Goal: Transaction & Acquisition: Purchase product/service

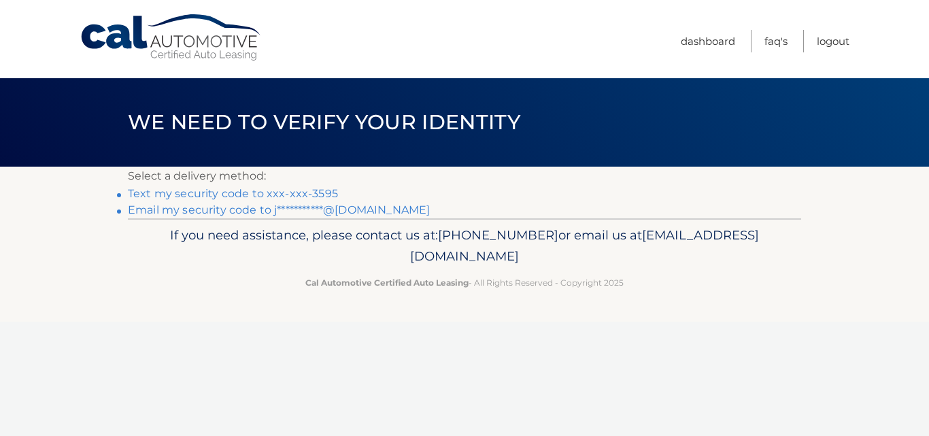
click at [299, 192] on link "Text my security code to xxx-xxx-3595" at bounding box center [233, 193] width 210 height 13
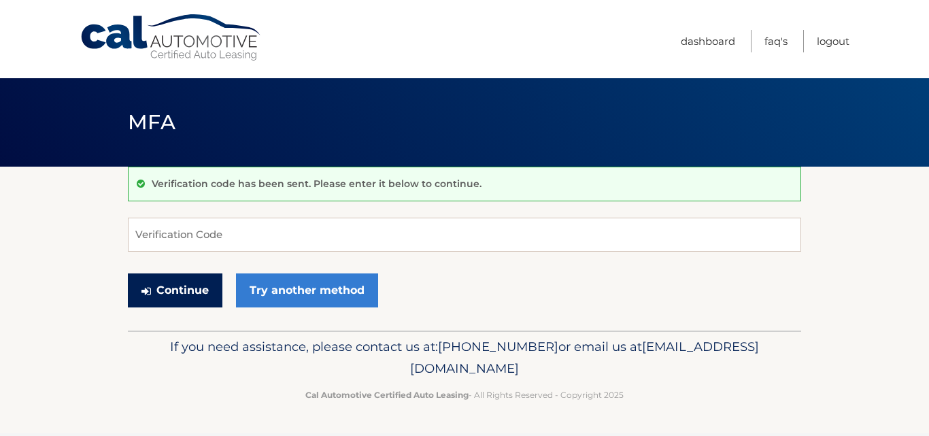
click at [200, 299] on button "Continue" at bounding box center [175, 290] width 95 height 34
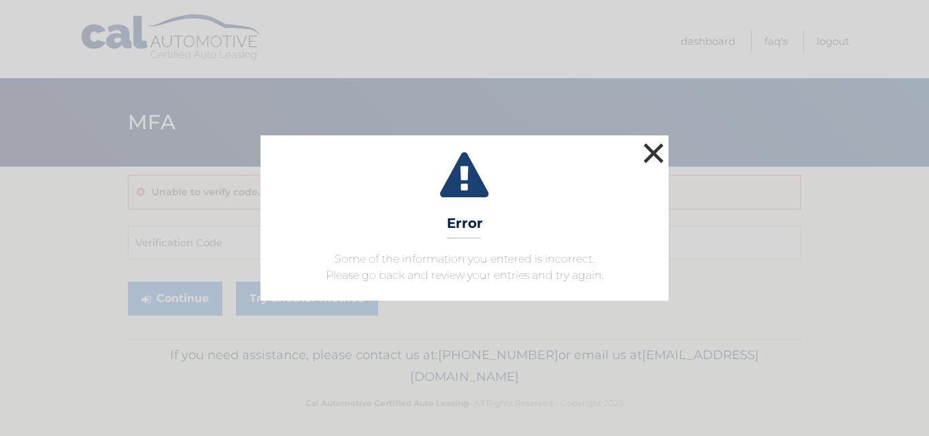
click at [647, 152] on button "×" at bounding box center [653, 152] width 27 height 27
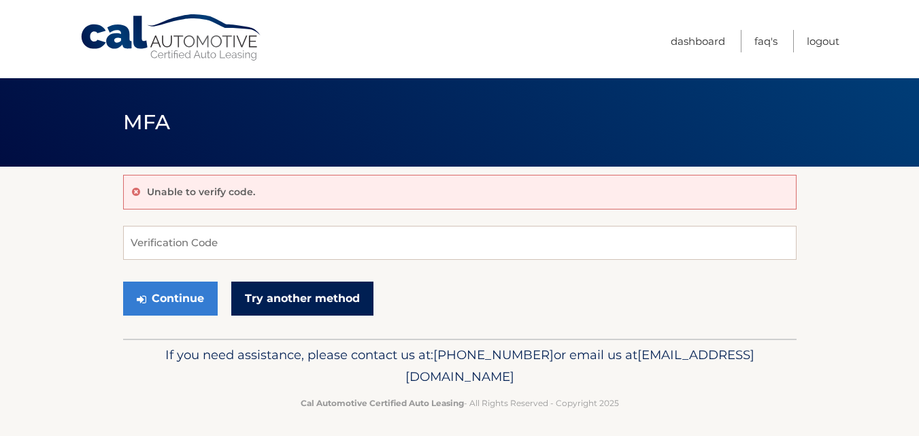
click at [326, 299] on link "Try another method" at bounding box center [302, 299] width 142 height 34
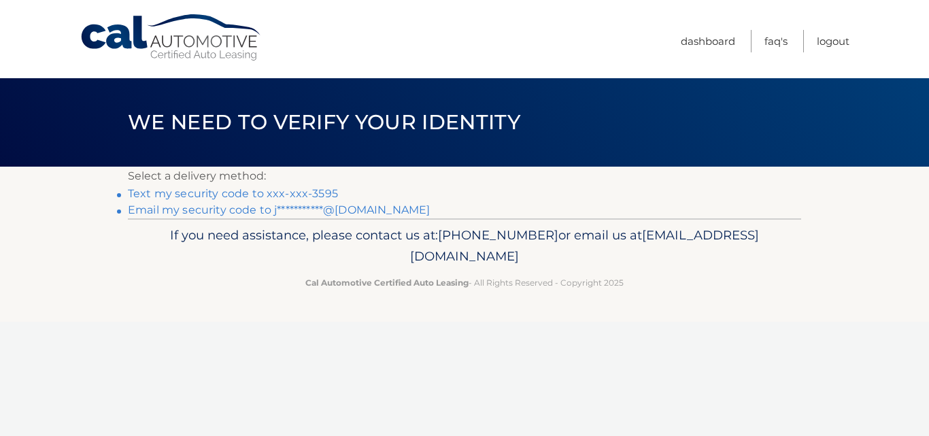
click at [292, 190] on link "Text my security code to xxx-xxx-3595" at bounding box center [233, 193] width 210 height 13
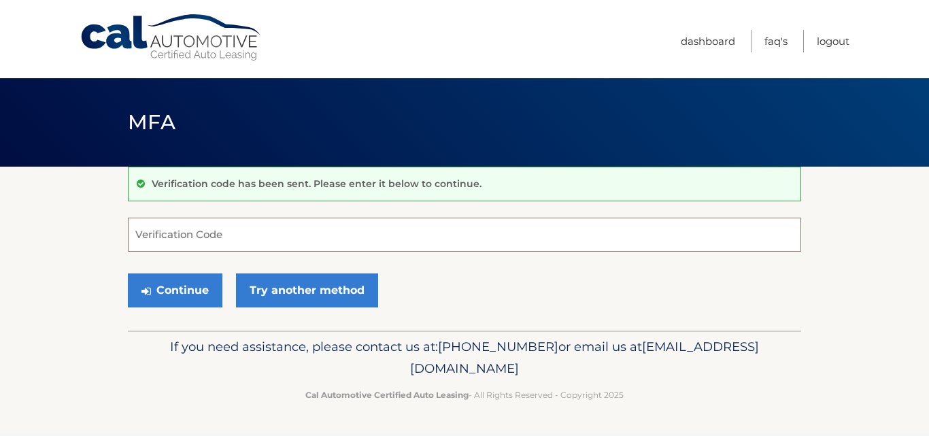
click at [257, 233] on input "Verification Code" at bounding box center [464, 235] width 673 height 34
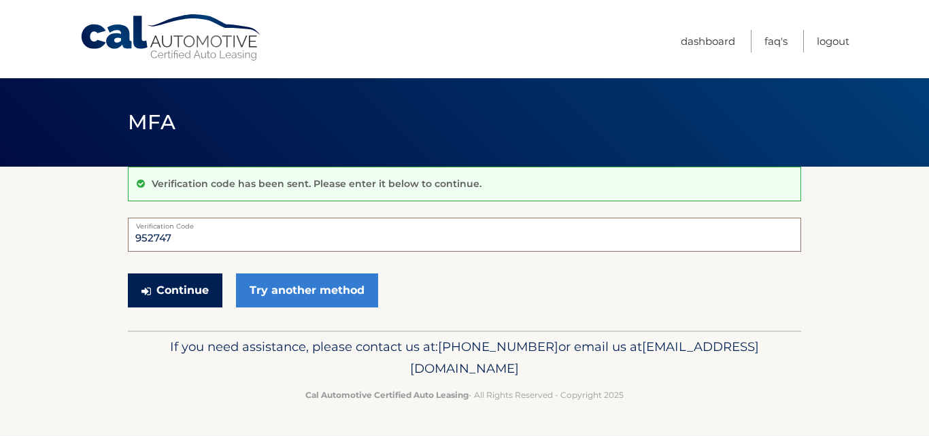
type input "952747"
click at [205, 295] on button "Continue" at bounding box center [175, 290] width 95 height 34
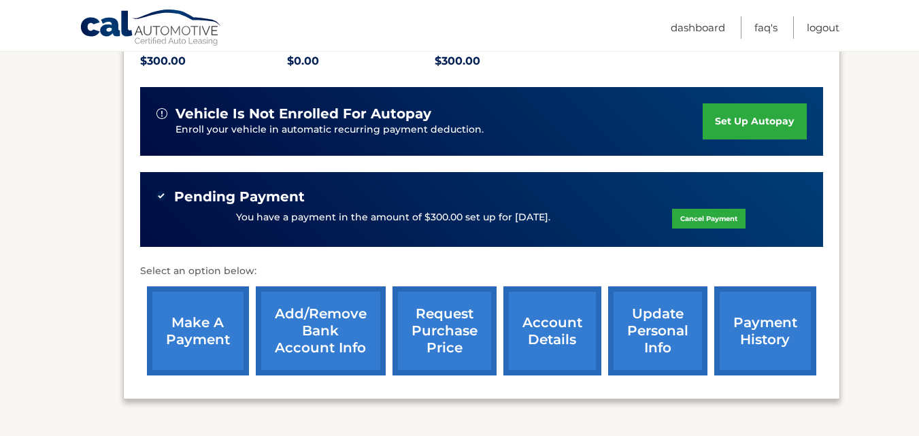
scroll to position [354, 0]
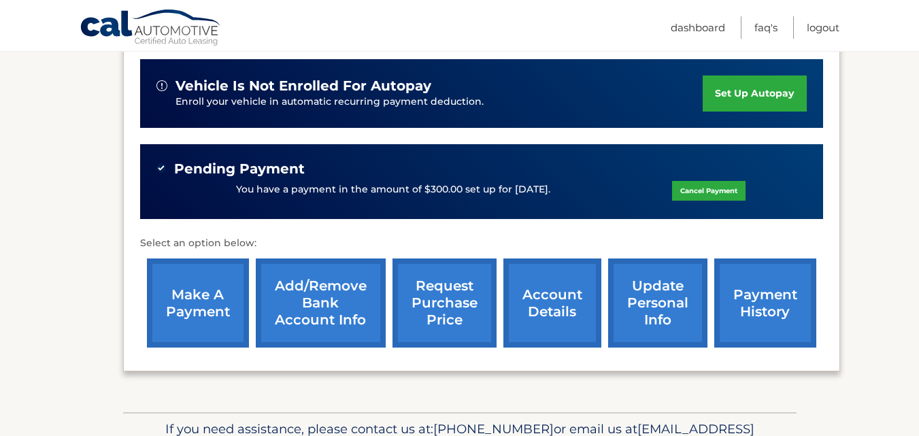
click at [204, 288] on link "make a payment" at bounding box center [198, 302] width 102 height 89
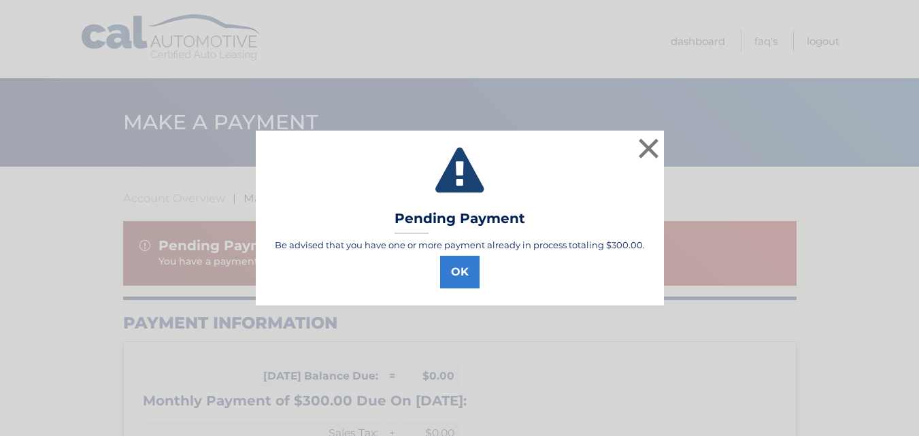
select select "NWIxOTgyYmItYTAxOC00MjFhLWJjY2QtYTY4NWUzOTUzYWM4"
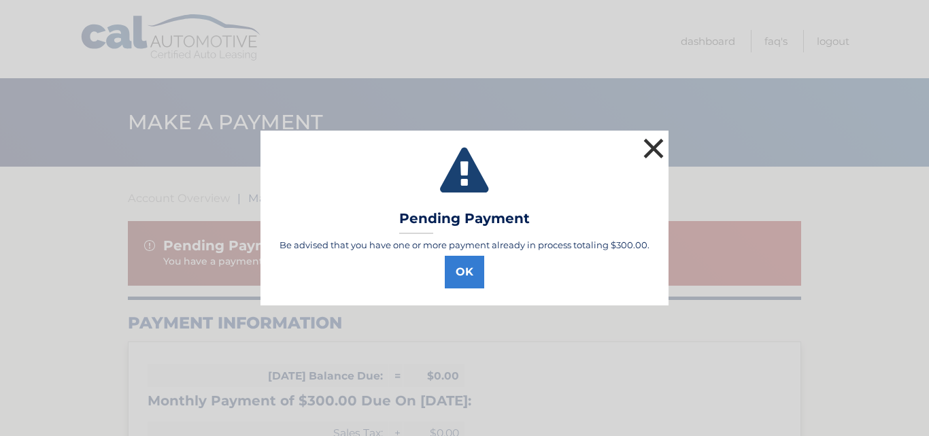
click at [653, 154] on button "×" at bounding box center [653, 148] width 27 height 27
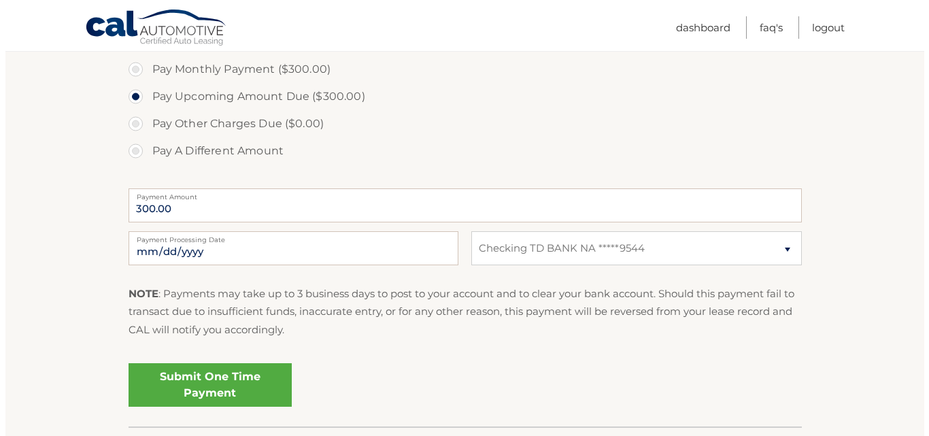
scroll to position [616, 0]
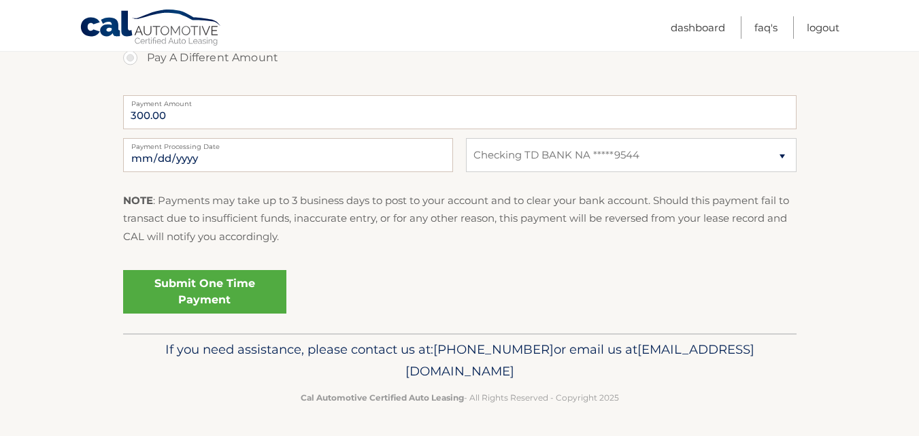
click at [224, 288] on link "Submit One Time Payment" at bounding box center [204, 292] width 163 height 44
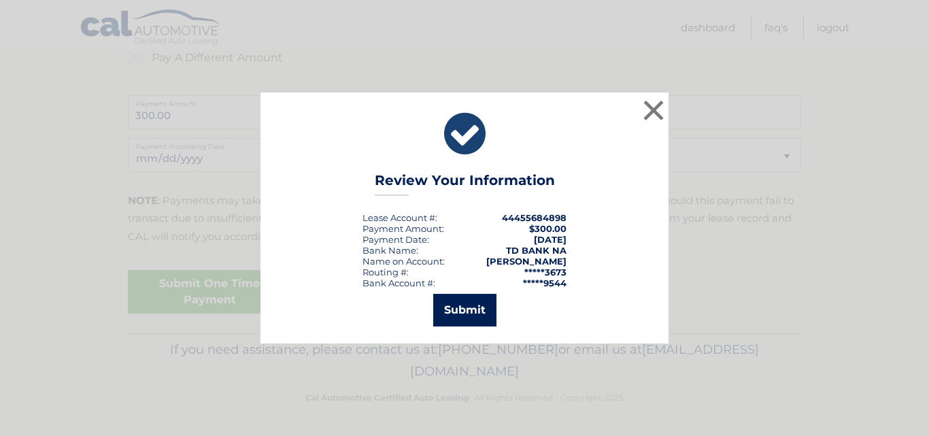
click at [456, 307] on button "Submit" at bounding box center [464, 310] width 63 height 33
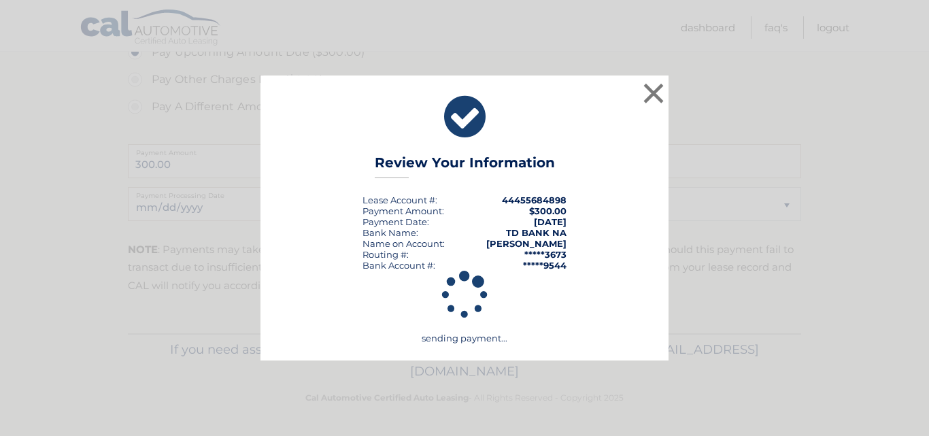
scroll to position [567, 0]
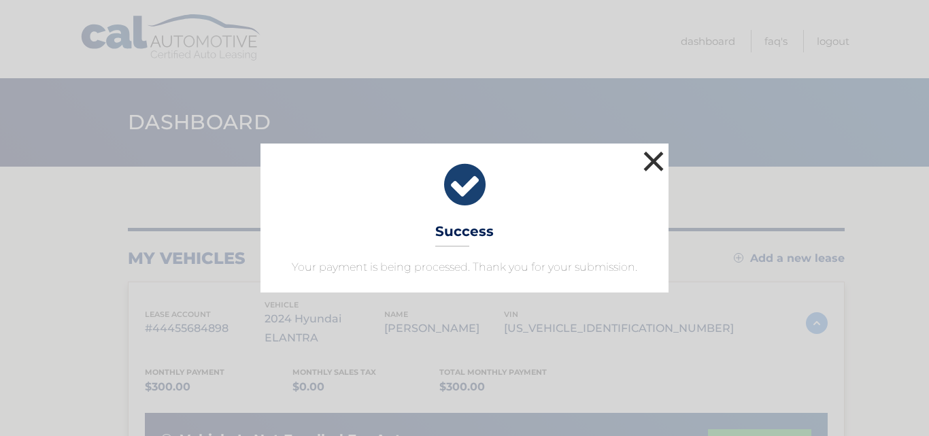
click at [653, 163] on button "×" at bounding box center [653, 161] width 27 height 27
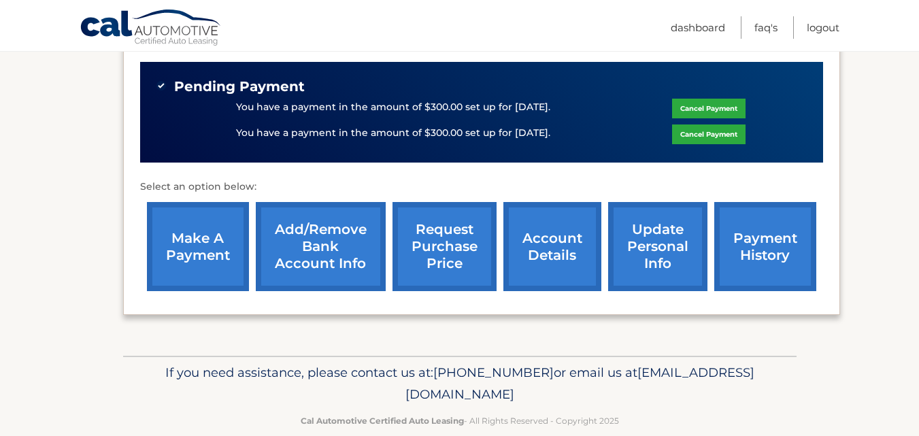
scroll to position [435, 0]
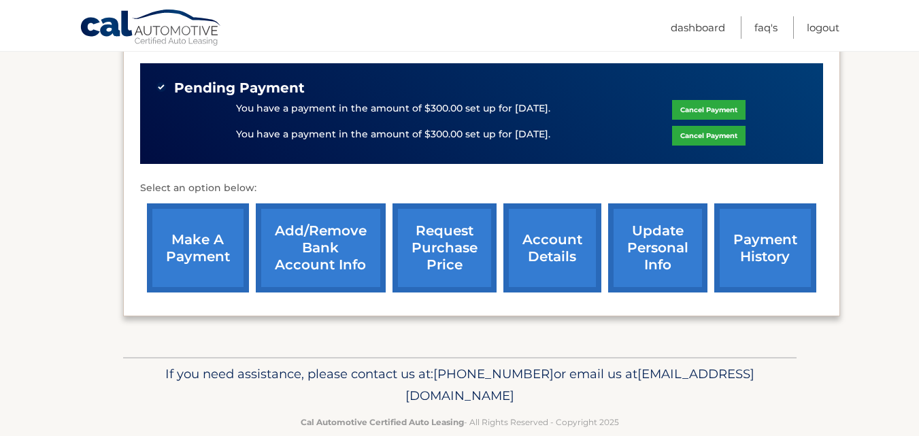
click at [772, 229] on link "payment history" at bounding box center [765, 247] width 102 height 89
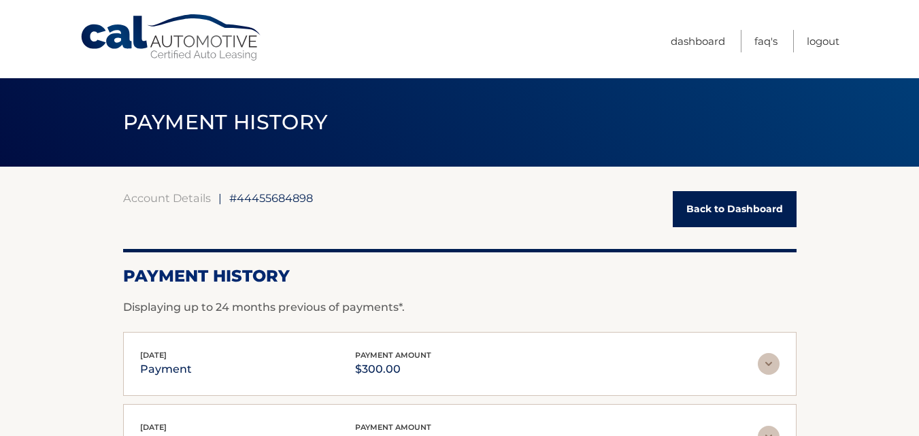
click at [705, 215] on link "Back to Dashboard" at bounding box center [735, 209] width 124 height 36
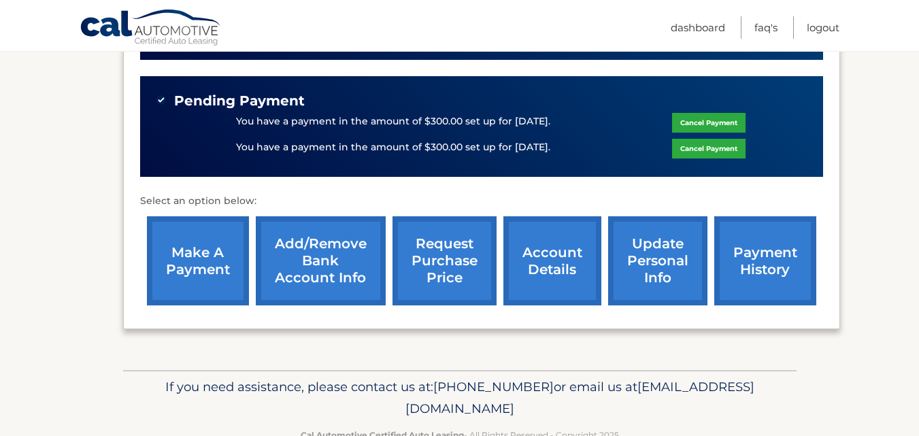
scroll to position [422, 0]
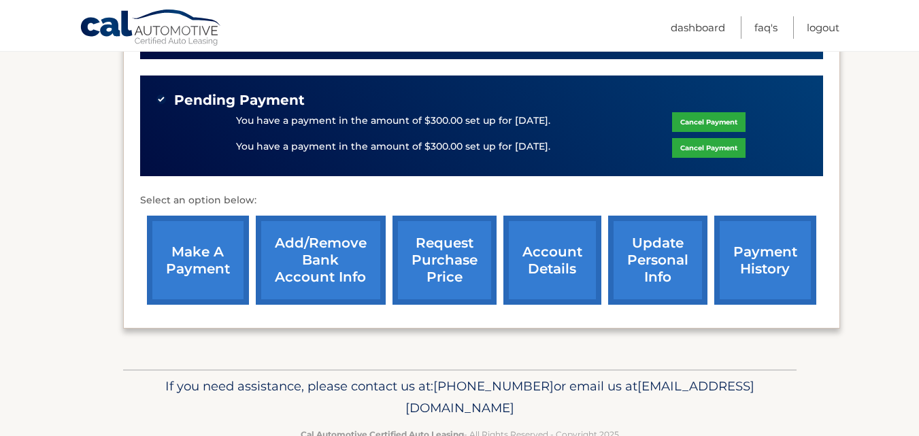
click at [700, 138] on link "Cancel Payment" at bounding box center [708, 148] width 73 height 20
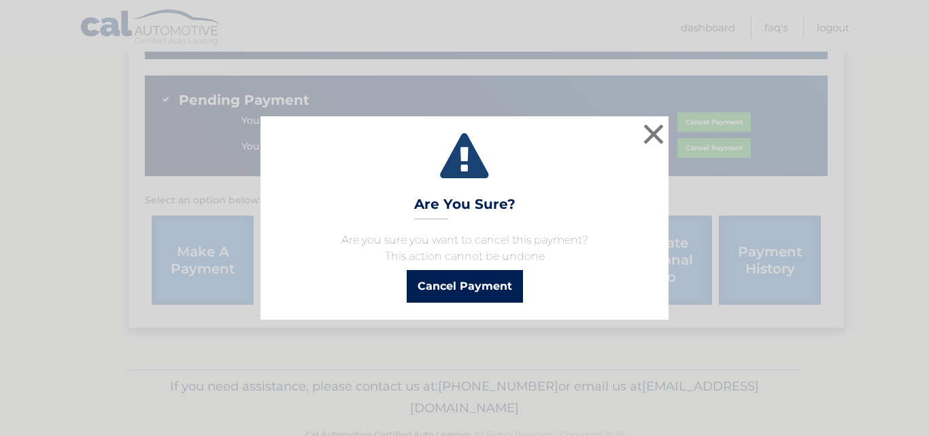
click at [490, 292] on button "Cancel Payment" at bounding box center [465, 286] width 116 height 33
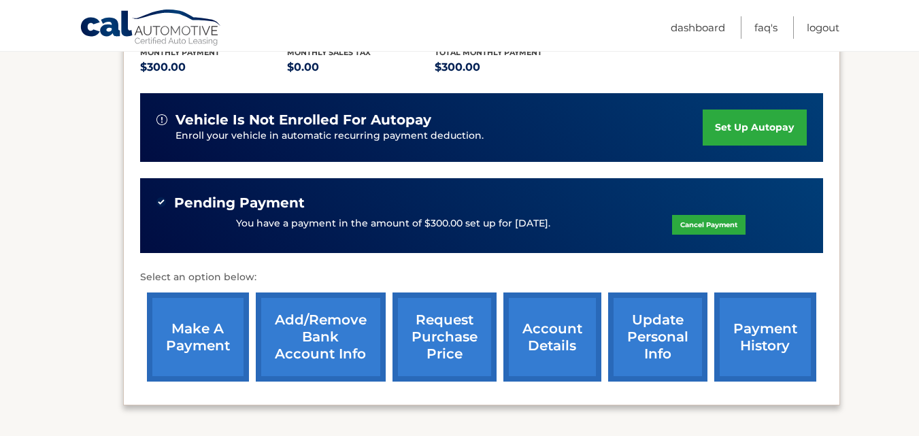
scroll to position [320, 0]
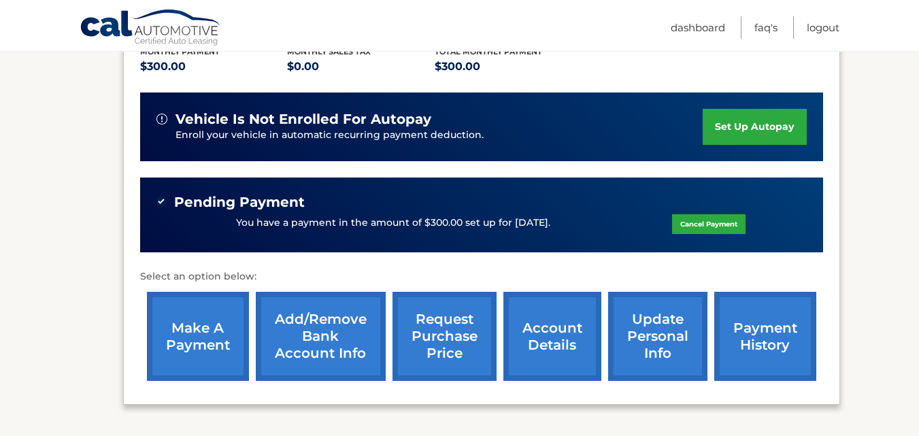
click at [533, 338] on link "account details" at bounding box center [552, 336] width 98 height 89
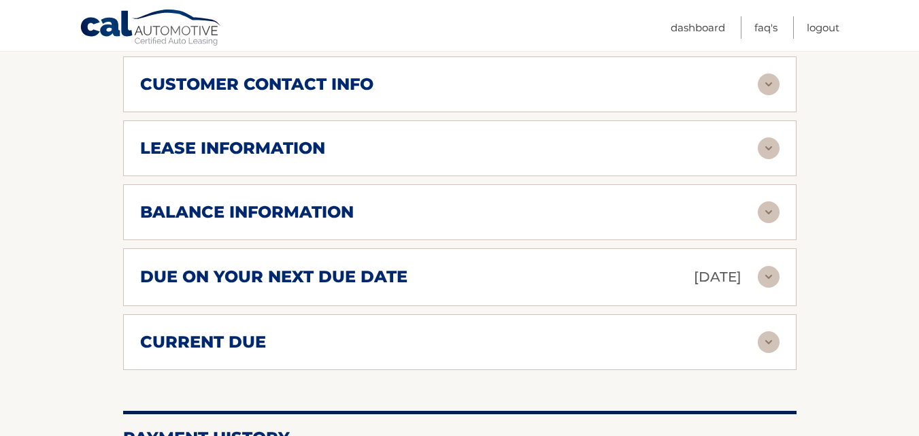
scroll to position [765, 0]
click at [532, 266] on div "due on your next due date Oct 17, 2025" at bounding box center [448, 277] width 617 height 24
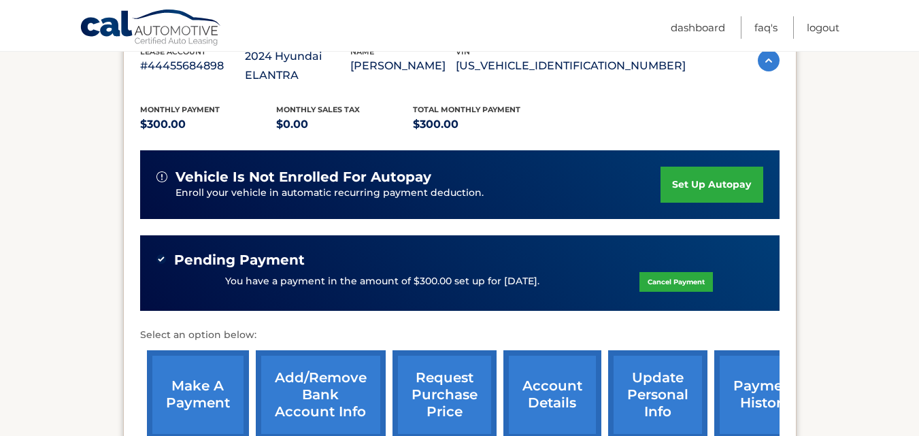
scroll to position [279, 0]
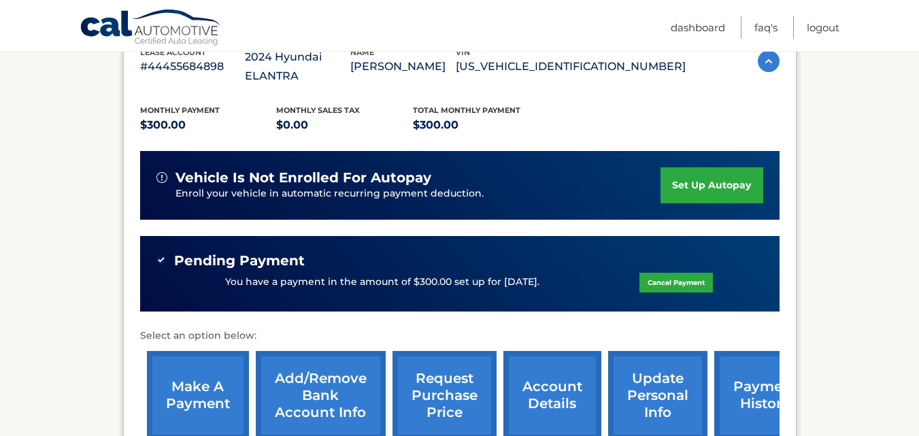
click at [751, 379] on link "payment history" at bounding box center [765, 395] width 102 height 89
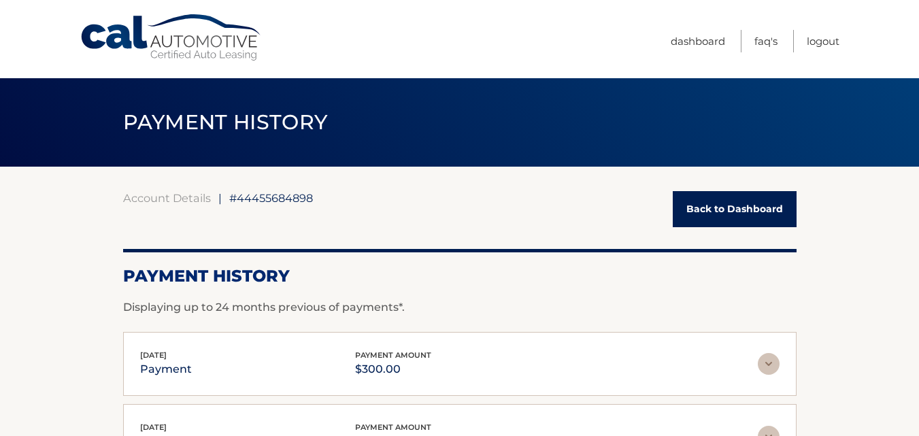
click at [712, 209] on link "Back to Dashboard" at bounding box center [735, 209] width 124 height 36
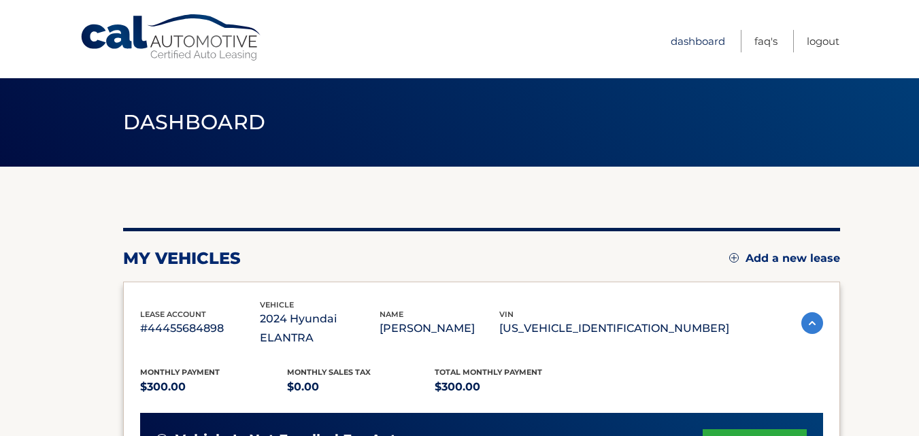
click at [691, 39] on link "Dashboard" at bounding box center [697, 41] width 54 height 22
click at [815, 44] on link "Logout" at bounding box center [822, 41] width 33 height 22
